Goal: Find specific page/section: Find specific page/section

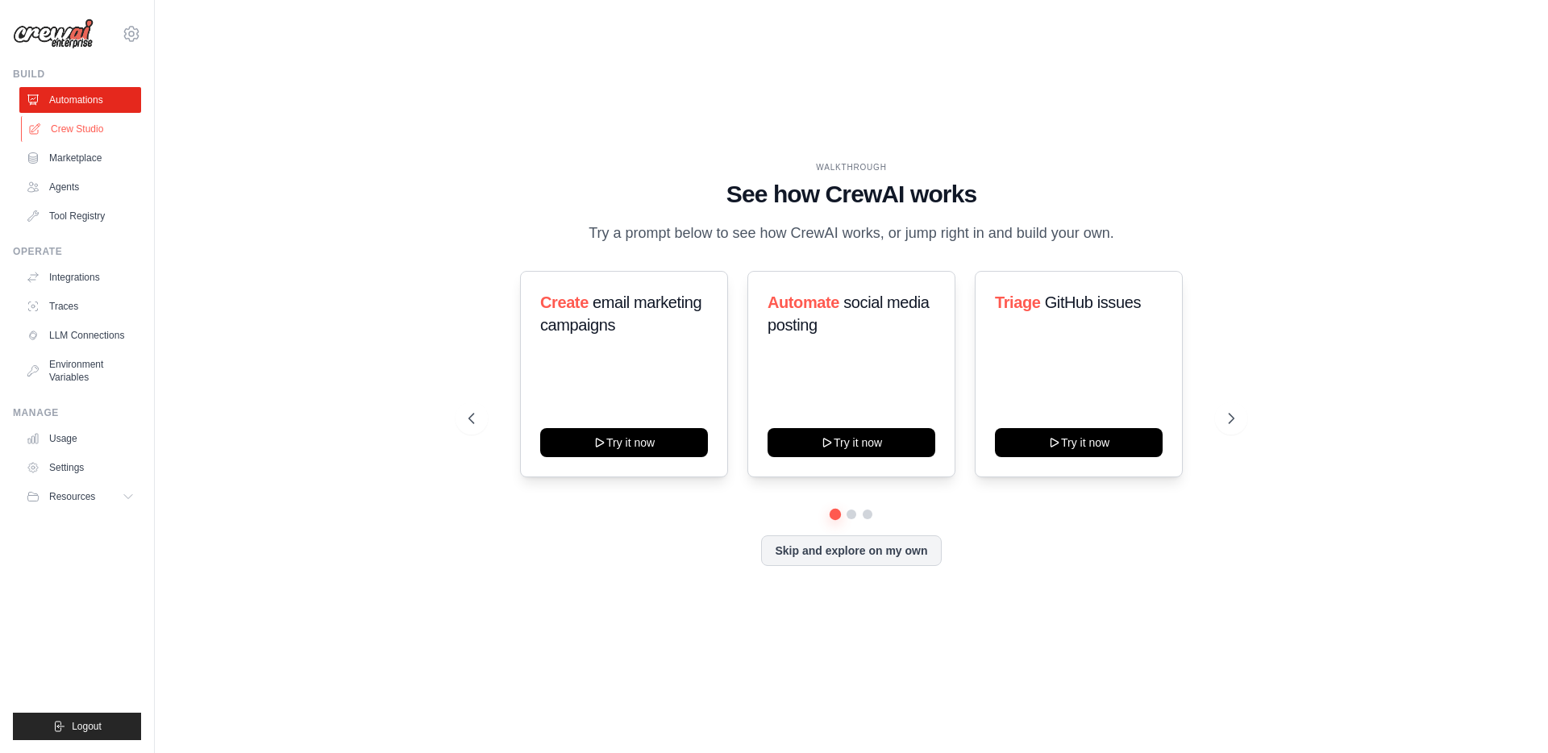
click at [48, 134] on link "Crew Studio" at bounding box center [82, 129] width 122 height 26
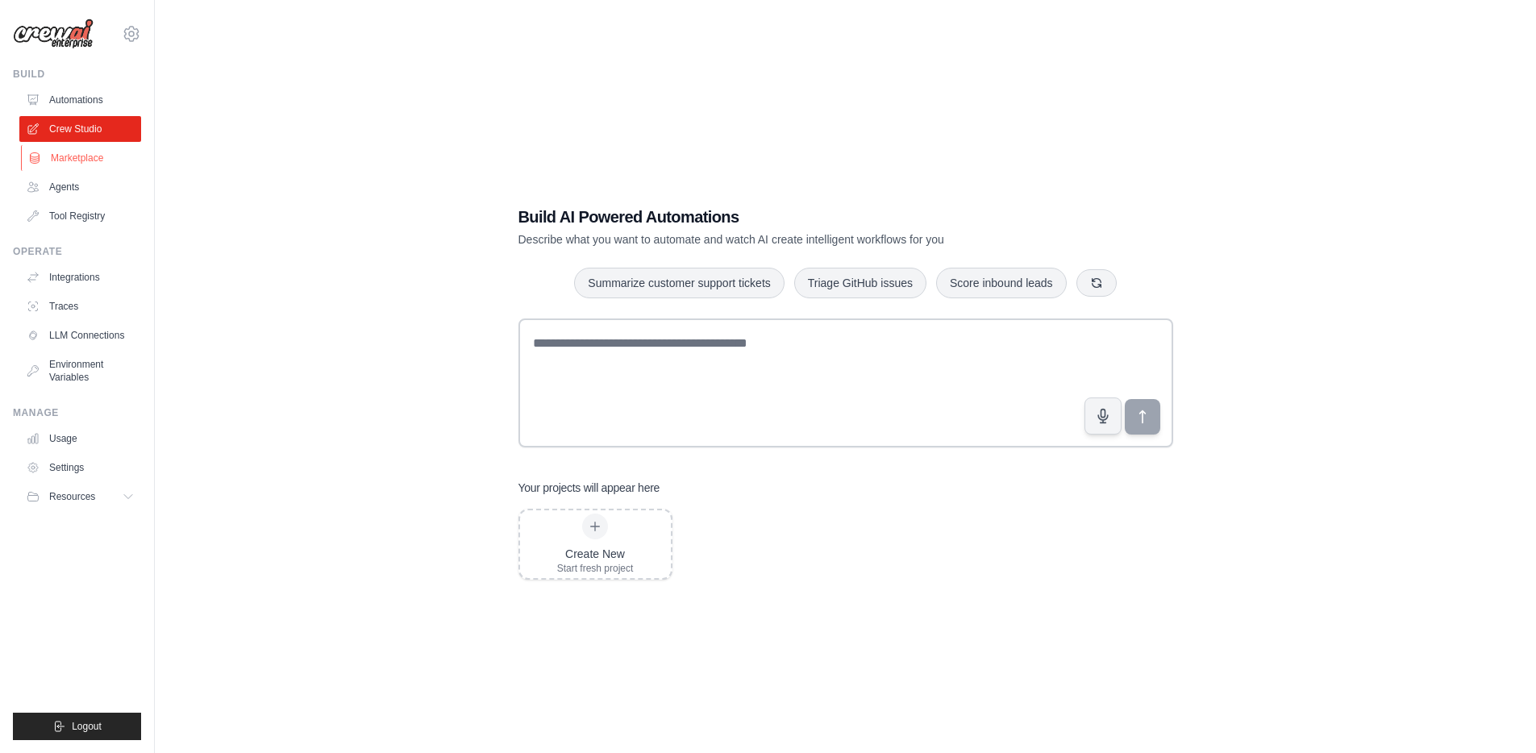
click at [112, 160] on link "Marketplace" at bounding box center [82, 158] width 122 height 26
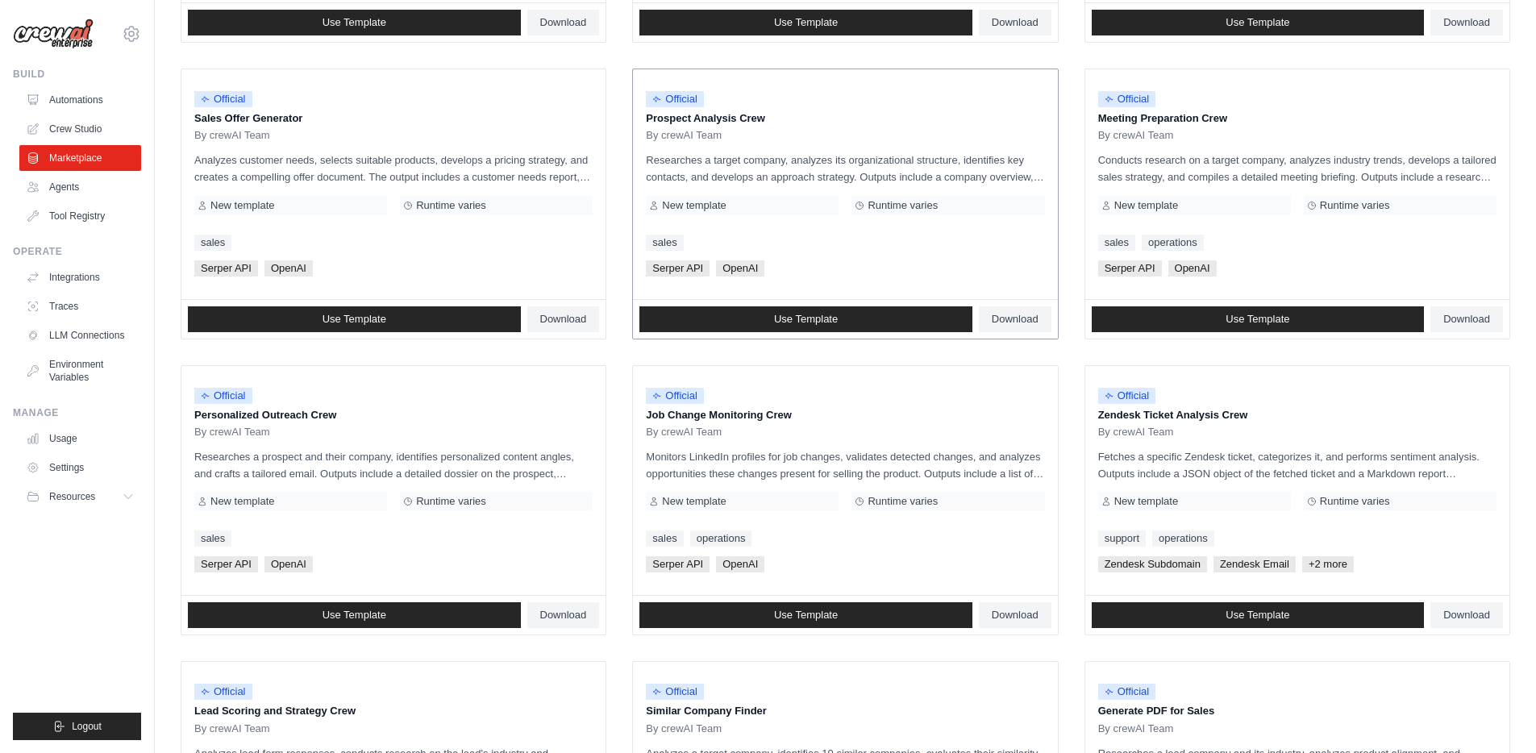
scroll to position [505, 0]
